Goal: Task Accomplishment & Management: Use online tool/utility

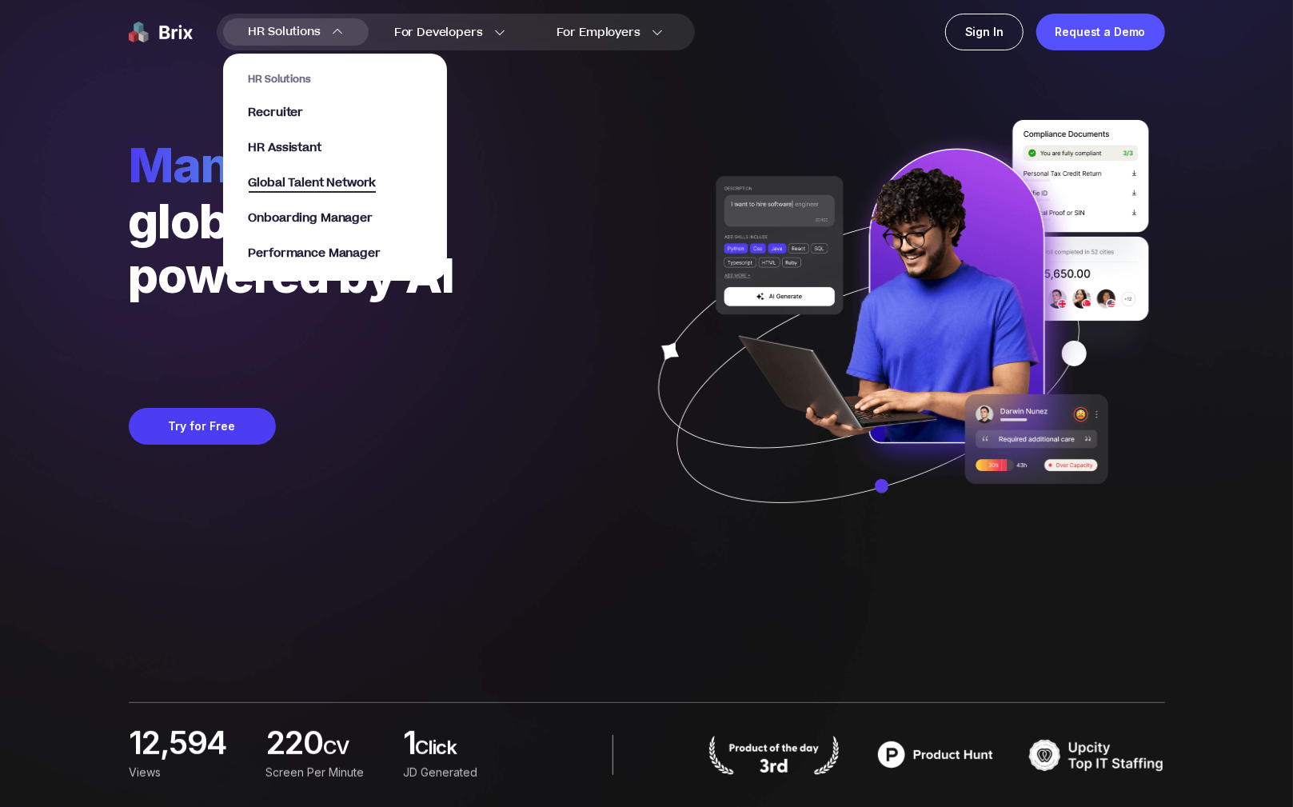
click at [273, 182] on span "Global Talent Network" at bounding box center [313, 183] width 128 height 18
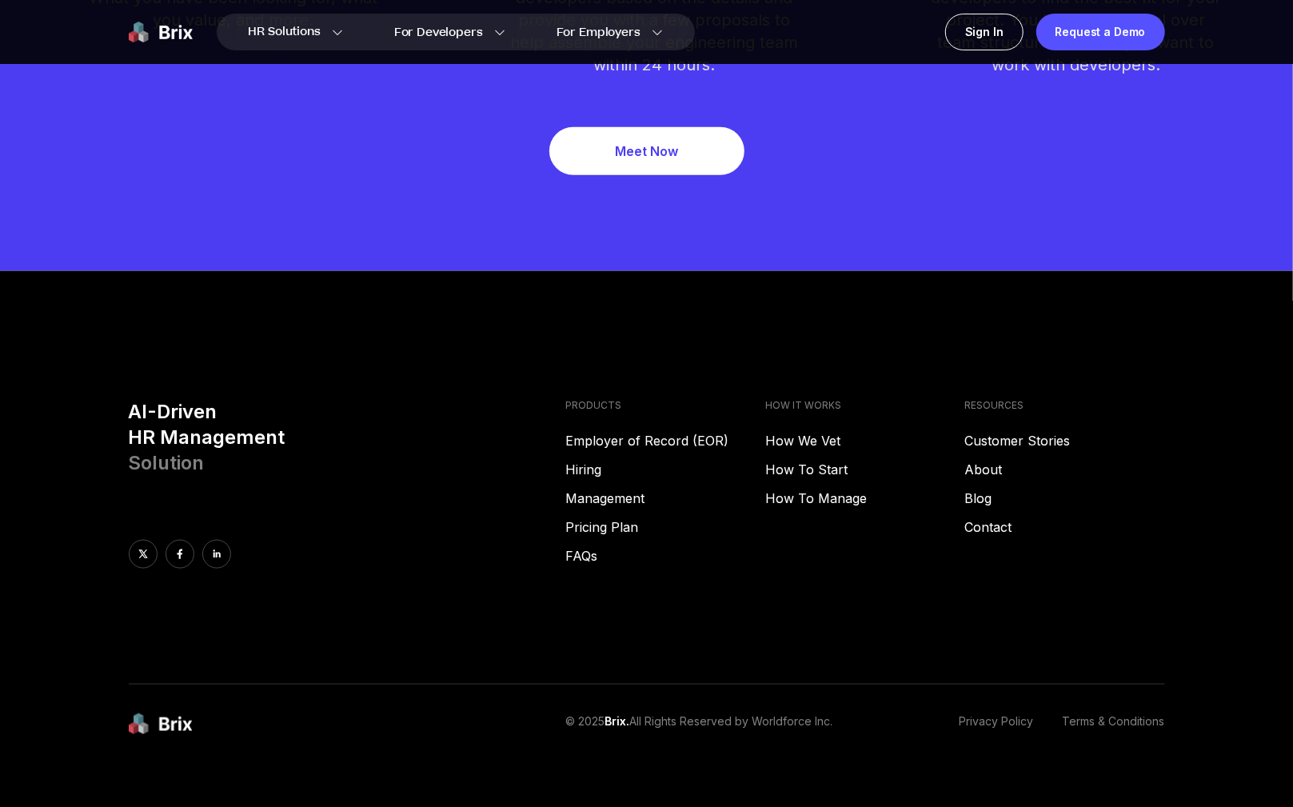
scroll to position [5006, 0]
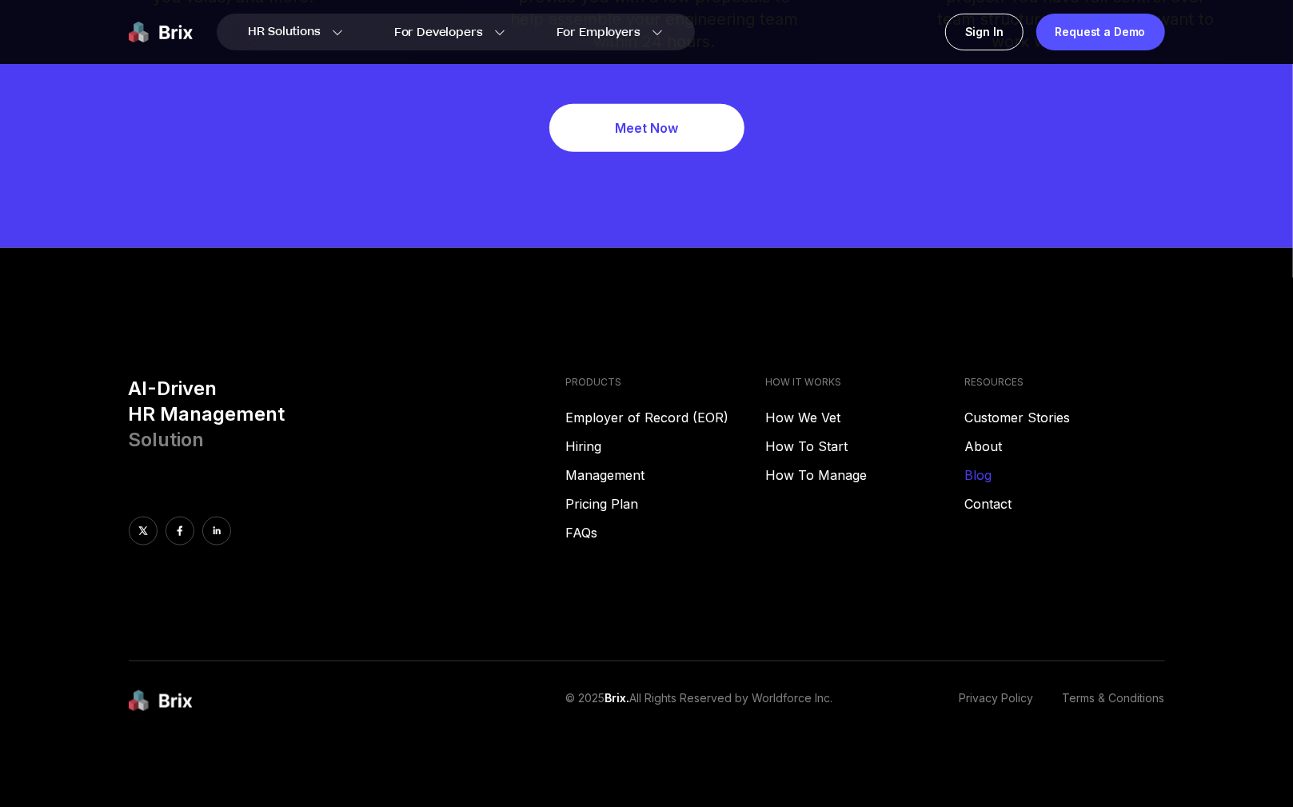
click at [783, 358] on link "Blog" at bounding box center [1065, 474] width 200 height 19
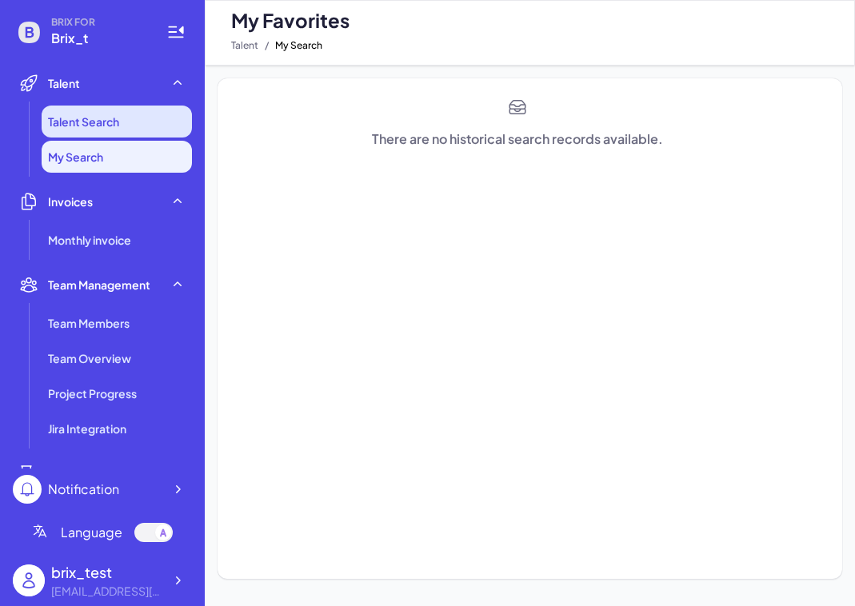
click at [78, 128] on span "Talent Search" at bounding box center [83, 122] width 71 height 16
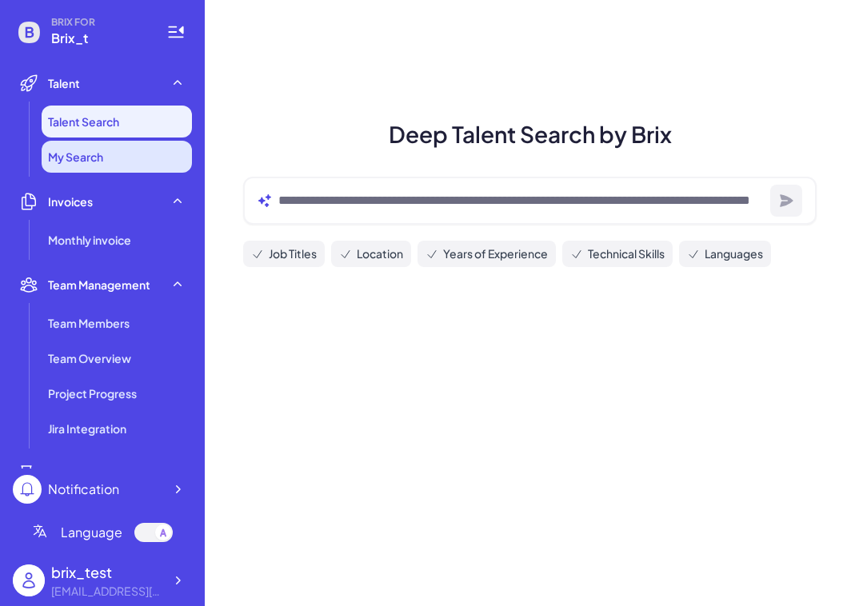
click at [98, 156] on span "My Search" at bounding box center [75, 157] width 55 height 16
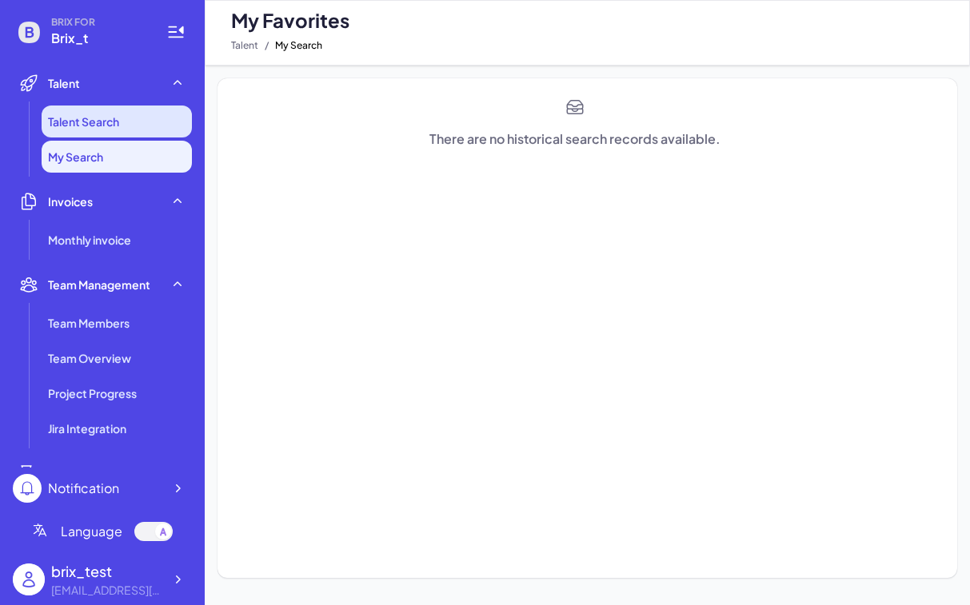
click at [132, 110] on li "Talent Search" at bounding box center [117, 122] width 150 height 32
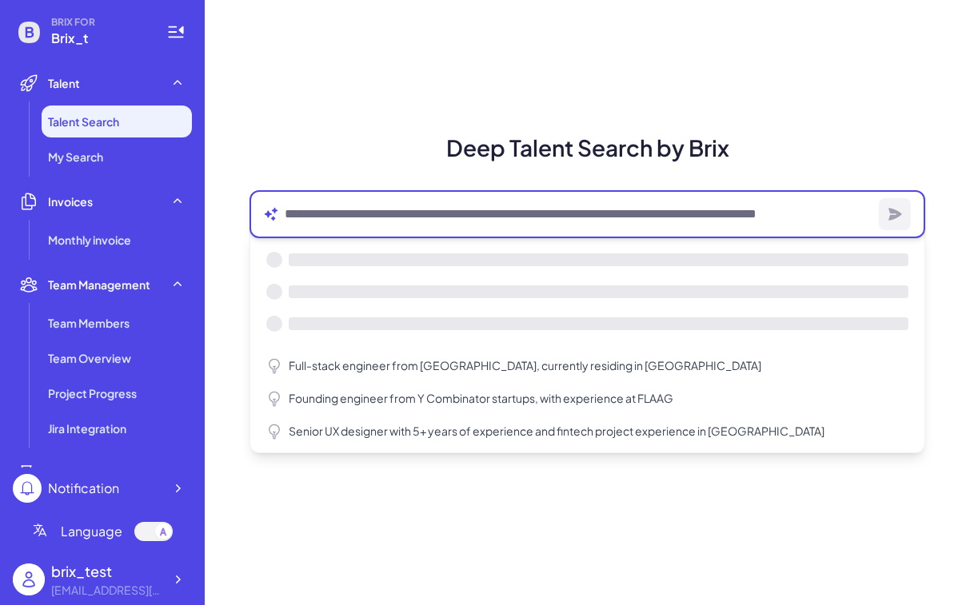
click at [397, 222] on textarea at bounding box center [579, 214] width 588 height 19
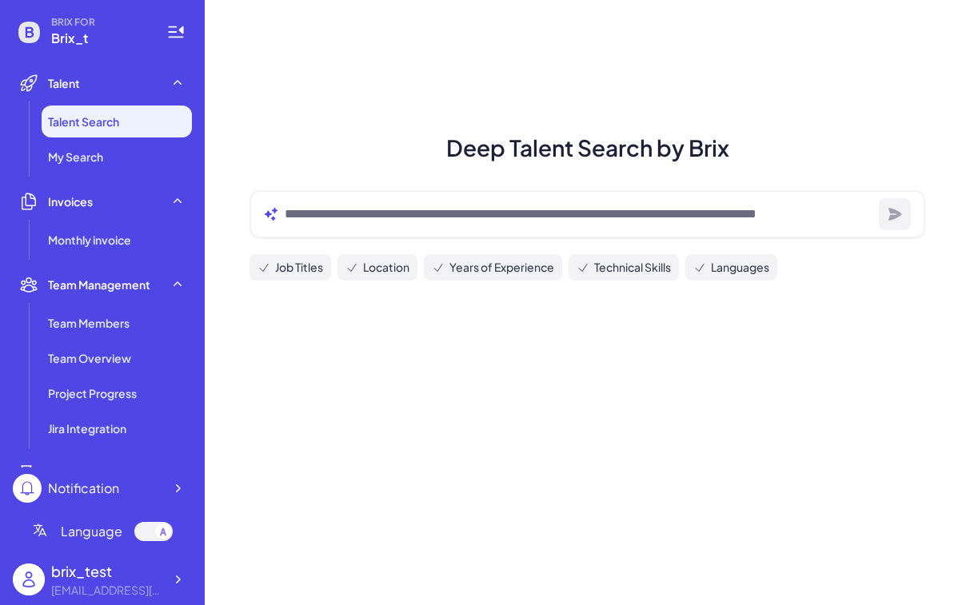
click at [420, 149] on h1 "Deep Talent Search by Brix" at bounding box center [587, 148] width 714 height 34
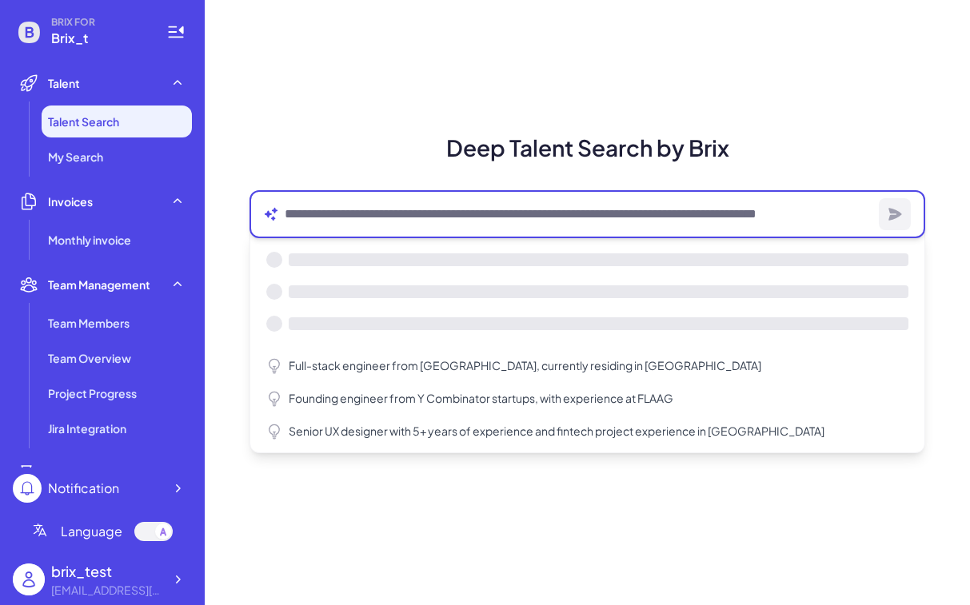
click at [357, 214] on textarea at bounding box center [579, 214] width 588 height 19
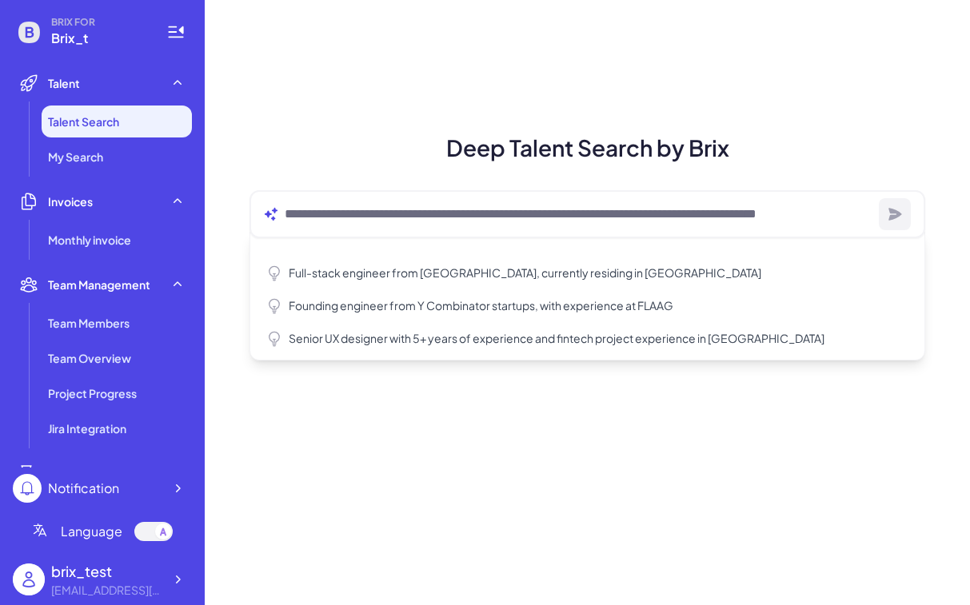
click at [419, 99] on div "Deep Talent Search by Brix Full-stack engineer from Waterloo, currently residin…" at bounding box center [587, 302] width 765 height 605
